Goal: Transaction & Acquisition: Obtain resource

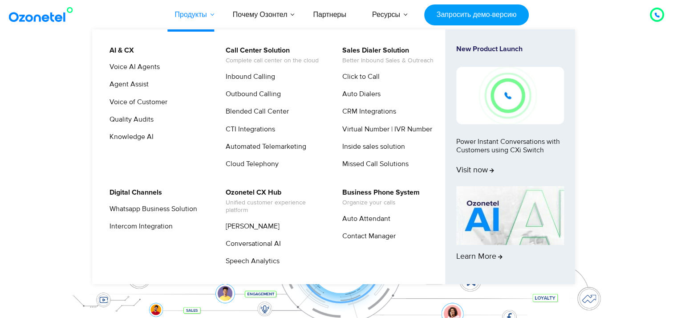
click at [196, 15] on font "Продукты" at bounding box center [191, 14] width 32 height 9
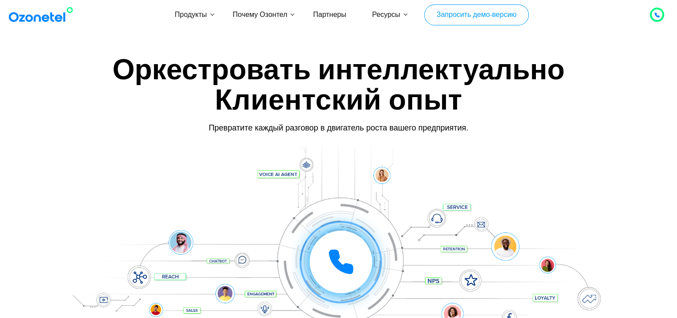
click at [464, 17] on font "Запросить демо-версию" at bounding box center [477, 14] width 80 height 9
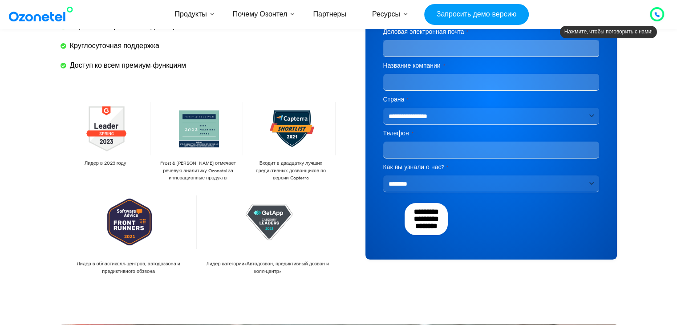
scroll to position [104, 0]
